Goal: Find specific page/section: Find specific page/section

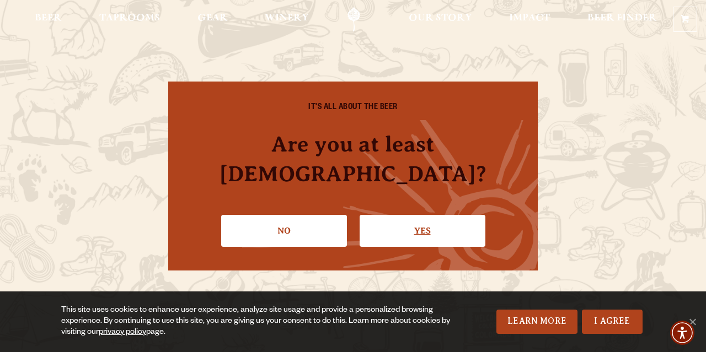
click at [392, 220] on link "Yes" at bounding box center [423, 231] width 126 height 32
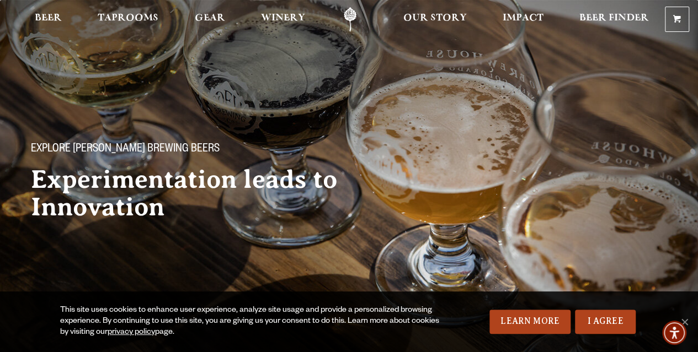
click at [392, 220] on div "Explore Odell Brewing Beers Experimentation leads to Innovation" at bounding box center [349, 173] width 698 height 131
click at [614, 326] on link "I Agree" at bounding box center [605, 322] width 61 height 24
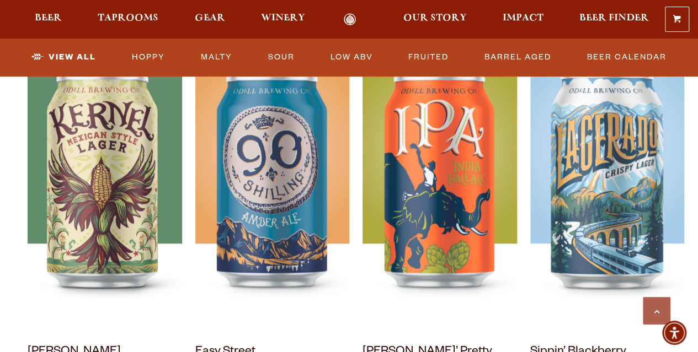
scroll to position [463, 0]
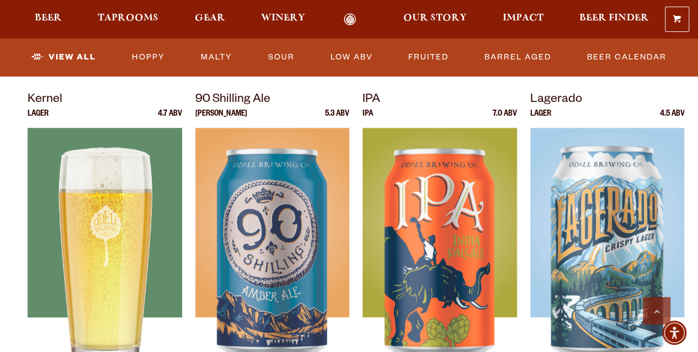
click at [117, 256] on img at bounding box center [105, 266] width 154 height 276
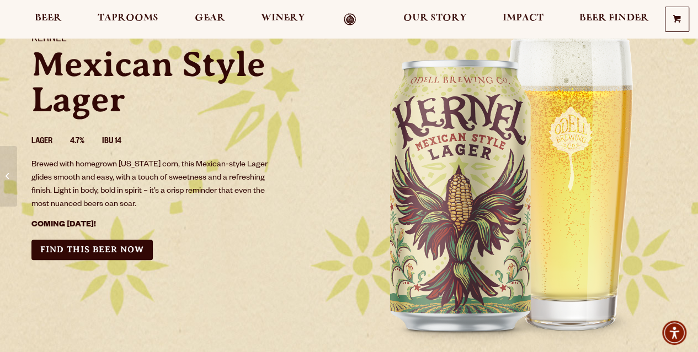
scroll to position [88, 0]
click at [117, 256] on link "Find this Beer Now" at bounding box center [91, 250] width 121 height 20
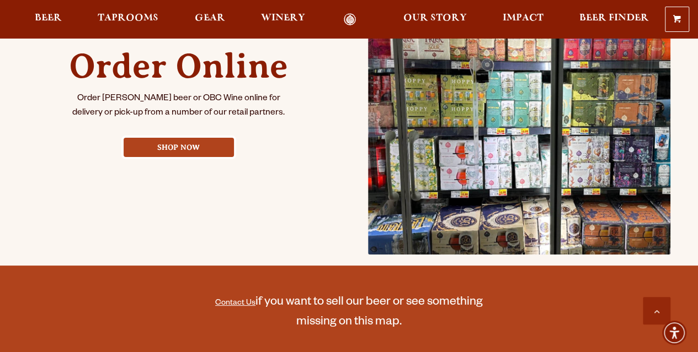
scroll to position [529, 0]
